Goal: Entertainment & Leisure: Browse casually

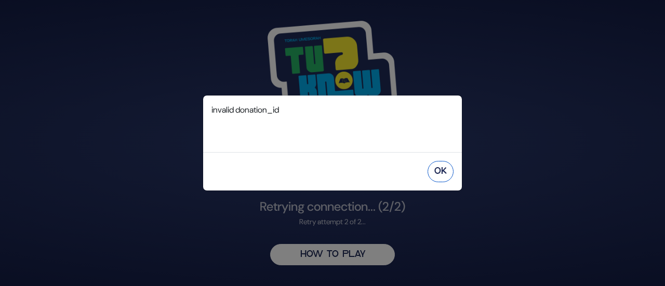
click at [443, 175] on button "OK" at bounding box center [441, 171] width 26 height 21
click at [436, 175] on button "OK" at bounding box center [441, 171] width 26 height 21
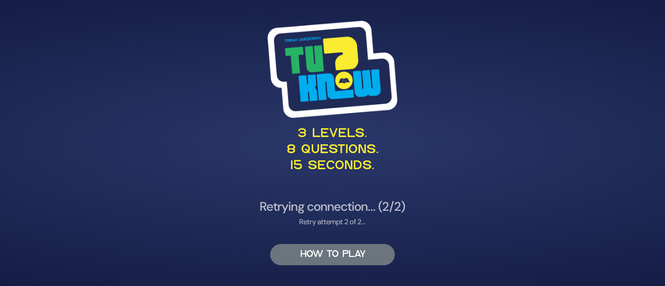
click at [339, 253] on button "HOW TO PLAY" at bounding box center [332, 254] width 125 height 21
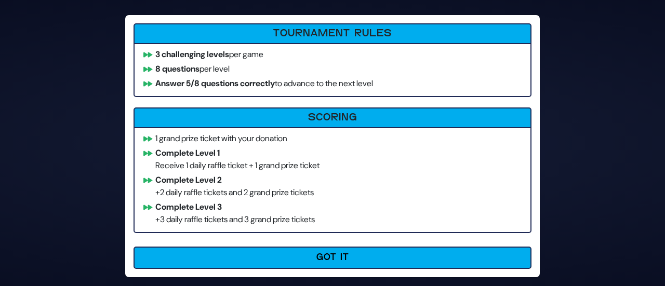
scroll to position [6, 0]
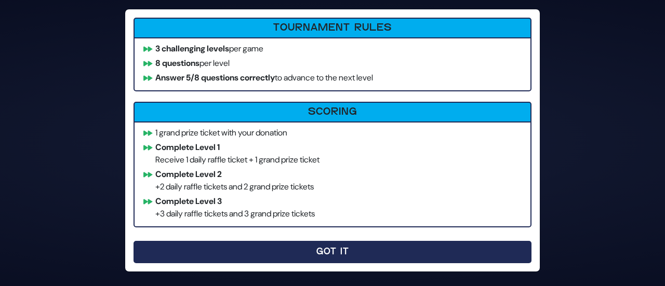
click at [303, 258] on button "Got It" at bounding box center [333, 252] width 398 height 22
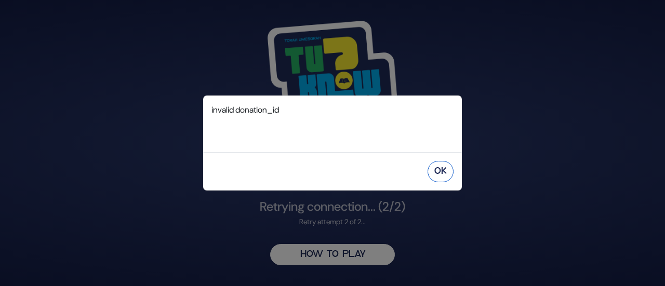
click at [440, 171] on button "OK" at bounding box center [441, 171] width 26 height 21
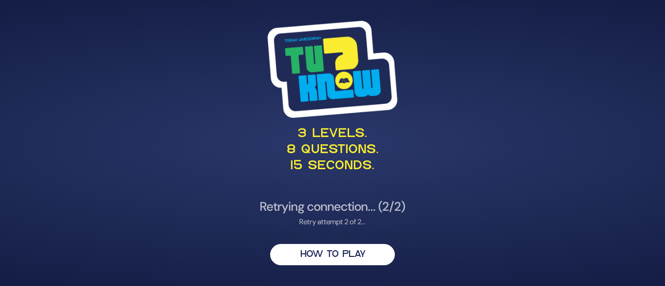
click at [366, 132] on p "3 levels. 8 questions. 15 seconds." at bounding box center [332, 150] width 507 height 49
click at [349, 103] on img at bounding box center [333, 69] width 130 height 97
click at [330, 155] on p "3 levels. 8 questions. 15 seconds." at bounding box center [332, 150] width 507 height 49
click at [337, 223] on div "Retry attempt 2 of 2..." at bounding box center [332, 222] width 507 height 11
click at [307, 91] on img at bounding box center [333, 69] width 130 height 97
